Goal: Communication & Community: Answer question/provide support

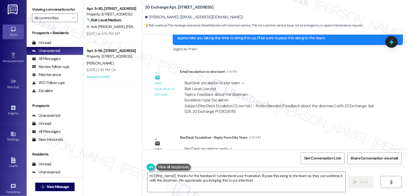
scroll to position [2984, 0]
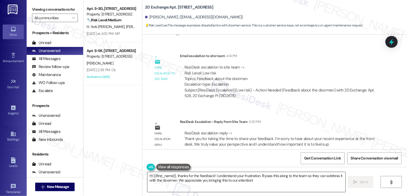
click at [184, 179] on textarea "Hi {{first_name}}, thanks for the feedback! I understand your frustration. I'll…" at bounding box center [247, 182] width 198 height 20
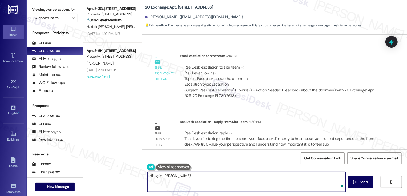
paste textarea "Thank you for taking the time to share your feedback. I’m sorry to hear about y…"
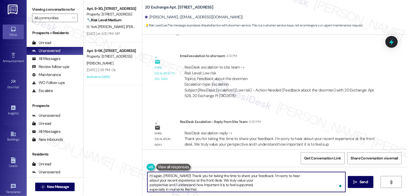
scroll to position [0, 0]
click at [187, 177] on textarea "Hi again, [PERSON_NAME]! Thank you for taking the time to share your feedback. …" at bounding box center [247, 182] width 198 height 20
click at [155, 176] on textarea "Hi again, [PERSON_NAME]! Thank you for taking the time to share your feedback. …" at bounding box center [247, 182] width 198 height 20
click at [176, 175] on textarea "Hi, [PERSON_NAME]! Thank you for taking the time to share your feedback. I’m so…" at bounding box center [247, 182] width 198 height 20
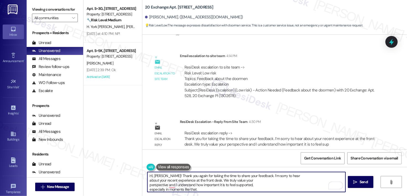
click at [148, 181] on textarea "Hi, [PERSON_NAME]! Thank you again for taking the time to share your feedback. …" at bounding box center [247, 182] width 198 height 20
drag, startPoint x: 254, startPoint y: 176, endPoint x: 268, endPoint y: 177, distance: 13.6
click at [268, 177] on textarea "Hi, [PERSON_NAME]! Thank you again for taking the time to share your feedback. …" at bounding box center [247, 182] width 198 height 20
click at [148, 185] on textarea "Hi, [PERSON_NAME]! Thank you again for taking the time to share your feedback. …" at bounding box center [247, 182] width 198 height 20
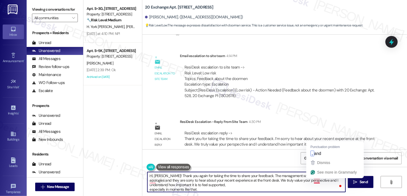
click at [319, 181] on textarea "Hi, [PERSON_NAME]! Thank you again for taking the time to share your feedback. …" at bounding box center [247, 182] width 198 height 20
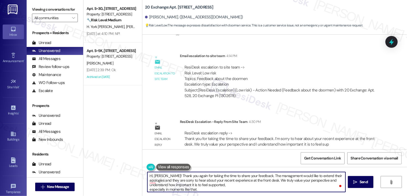
click at [148, 190] on textarea "Hi, [PERSON_NAME]! Thank you again for taking the time to share your feedback. …" at bounding box center [247, 182] width 198 height 20
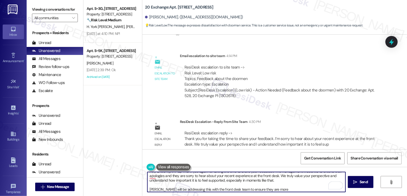
scroll to position [8, 0]
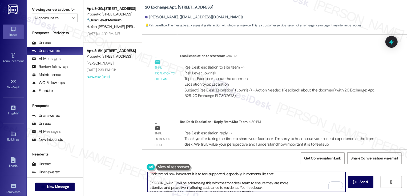
click at [148, 188] on textarea "Hi, [PERSON_NAME]! Thank you again for taking the time to share your feedback. …" at bounding box center [247, 182] width 198 height 20
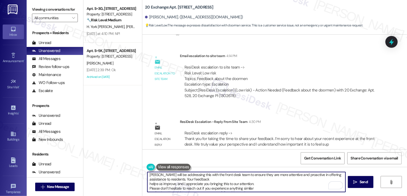
click at [148, 185] on textarea "Hi, [PERSON_NAME]! Thank you again for taking the time to share your feedback. …" at bounding box center [247, 182] width 198 height 20
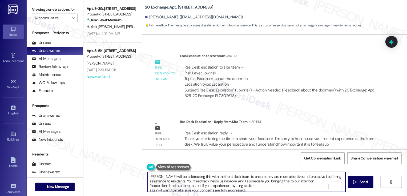
click at [225, 180] on textarea "Hi, [PERSON_NAME]! Thank you again for taking the time to share your feedback. …" at bounding box center [247, 182] width 198 height 20
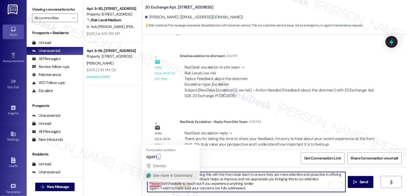
click at [146, 180] on button "See more in Grammarly" at bounding box center [170, 176] width 55 height 10
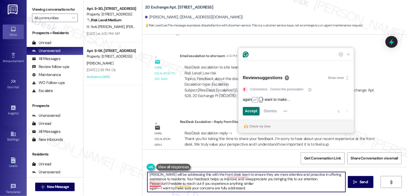
click at [148, 178] on textarea "Hi, [PERSON_NAME]! Thank you again for taking the time to share your feedback. …" at bounding box center [247, 182] width 198 height 20
click at [148, 186] on textarea "Hi, [PERSON_NAME]! Thank you again for taking the time to share your feedback. …" at bounding box center [247, 182] width 198 height 20
click at [148, 184] on textarea "Hi, [PERSON_NAME]! Thank you again for taking the time to share your feedback. …" at bounding box center [247, 182] width 198 height 20
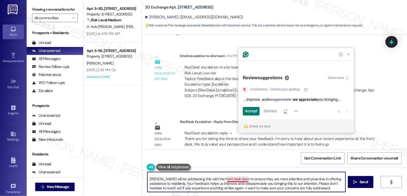
click at [227, 184] on textarea "Hi, [PERSON_NAME]! Thank you again for taking the time to share your feedback. …" at bounding box center [247, 182] width 198 height 20
click at [229, 180] on textarea "Hi, [PERSON_NAME]! Thank you again for taking the time to share your feedback. …" at bounding box center [247, 182] width 198 height 20
paste textarea "[PERSON_NAME], thank you again for taking the time to share your feedback. Mana…"
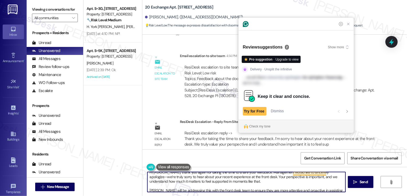
scroll to position [15, 0]
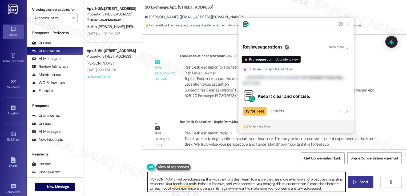
type textarea "Hi [PERSON_NAME], thank you again for taking the time to share your feedback. M…"
click at [362, 184] on span "Send" at bounding box center [364, 182] width 8 height 6
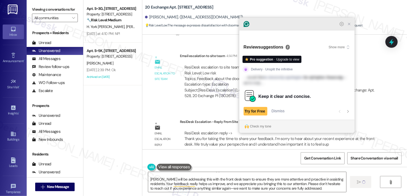
click at [351, 26] on icon "Close Grammarly Assistant" at bounding box center [349, 24] width 4 height 4
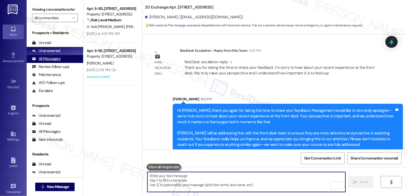
click at [56, 62] on div "All Messages" at bounding box center [46, 59] width 29 height 6
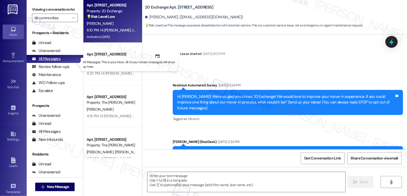
type textarea "Fetching suggested responses. Please feel free to read through the conversation…"
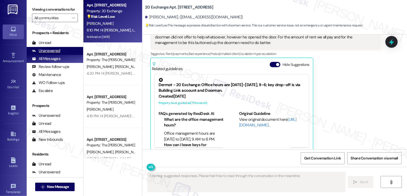
click at [68, 55] on div "Unanswered (0)" at bounding box center [55, 51] width 57 height 8
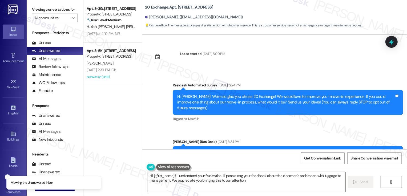
type textarea "Hi {{first_name}}, I understand your frustration. I'll pass along your feedback…"
